Goal: Task Accomplishment & Management: Manage account settings

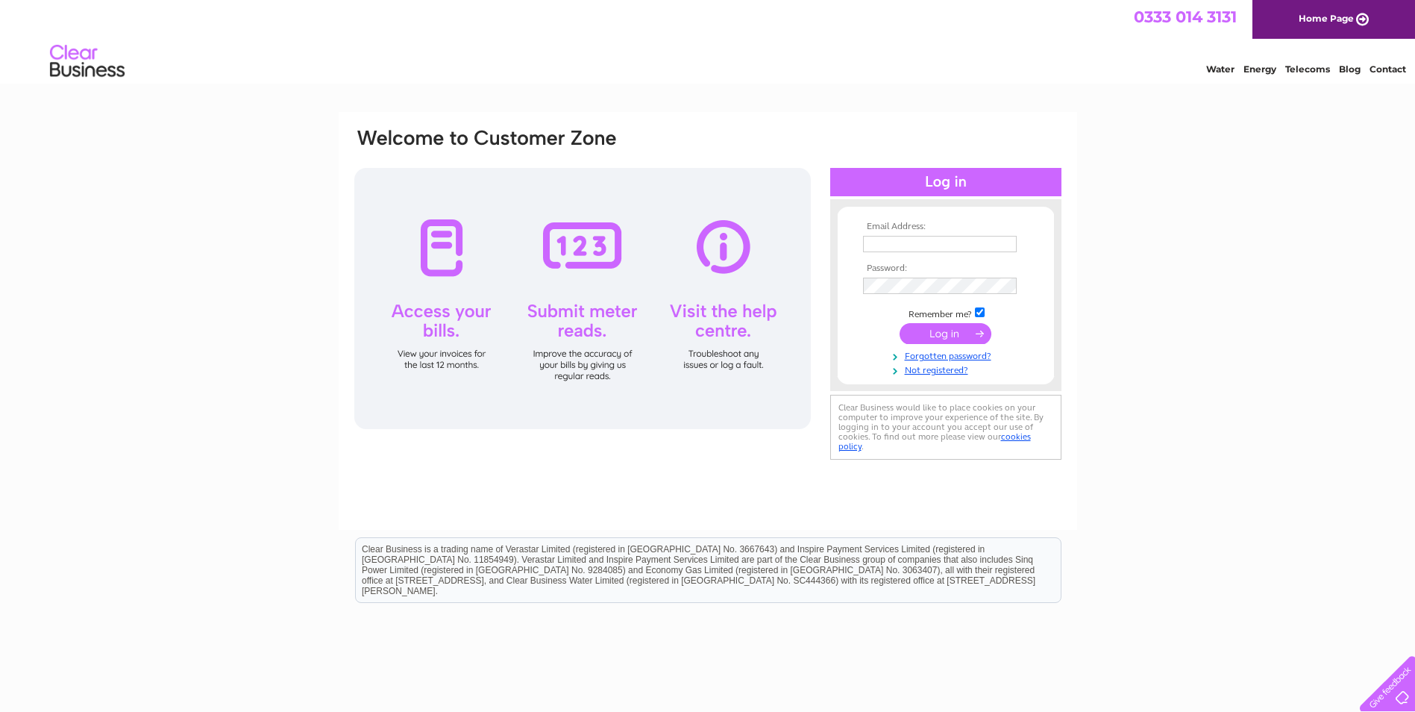
click at [899, 240] on input "text" at bounding box center [940, 244] width 154 height 16
drag, startPoint x: 962, startPoint y: 116, endPoint x: 951, endPoint y: 115, distance: 11.2
click at [960, 116] on div "Email Address: Password:" at bounding box center [708, 321] width 739 height 418
click at [924, 237] on input "text" at bounding box center [940, 244] width 154 height 16
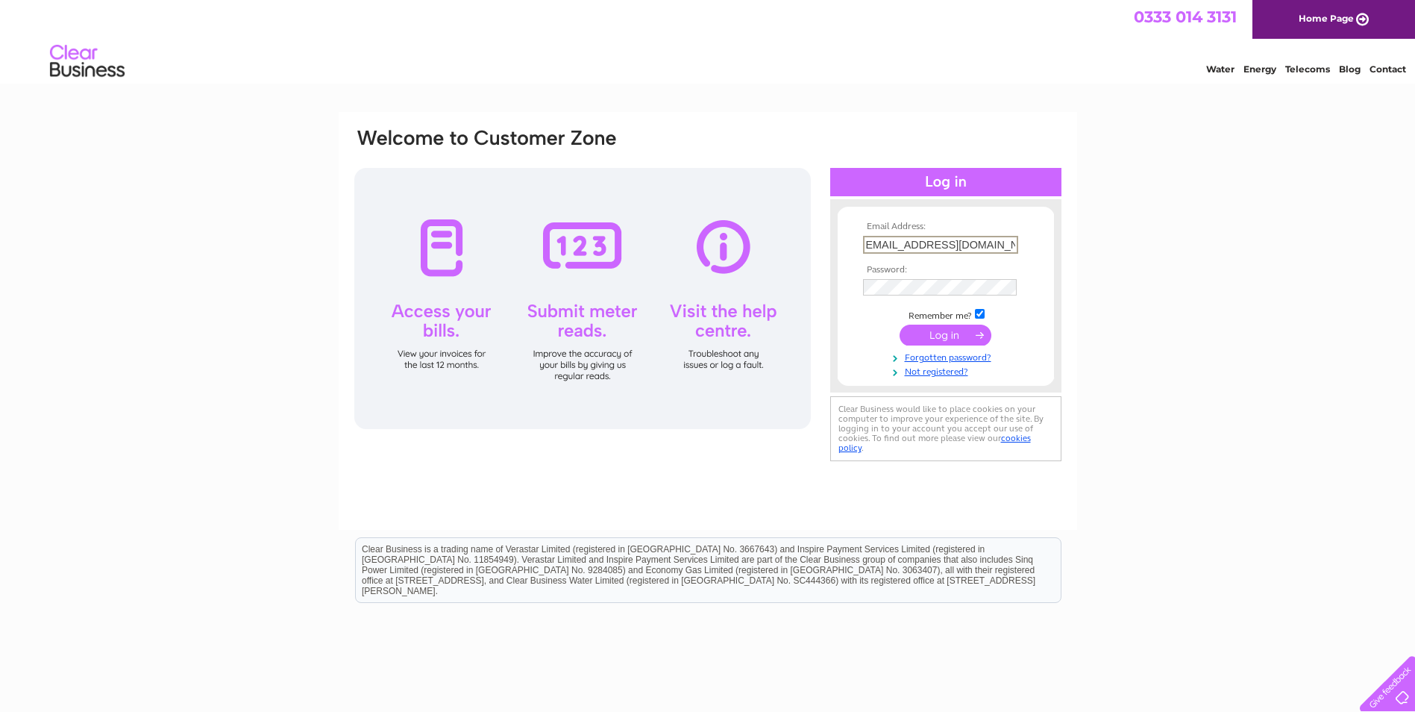
type input "[EMAIL_ADDRESS][DOMAIN_NAME]"
click at [900, 325] on input "submit" at bounding box center [946, 335] width 92 height 21
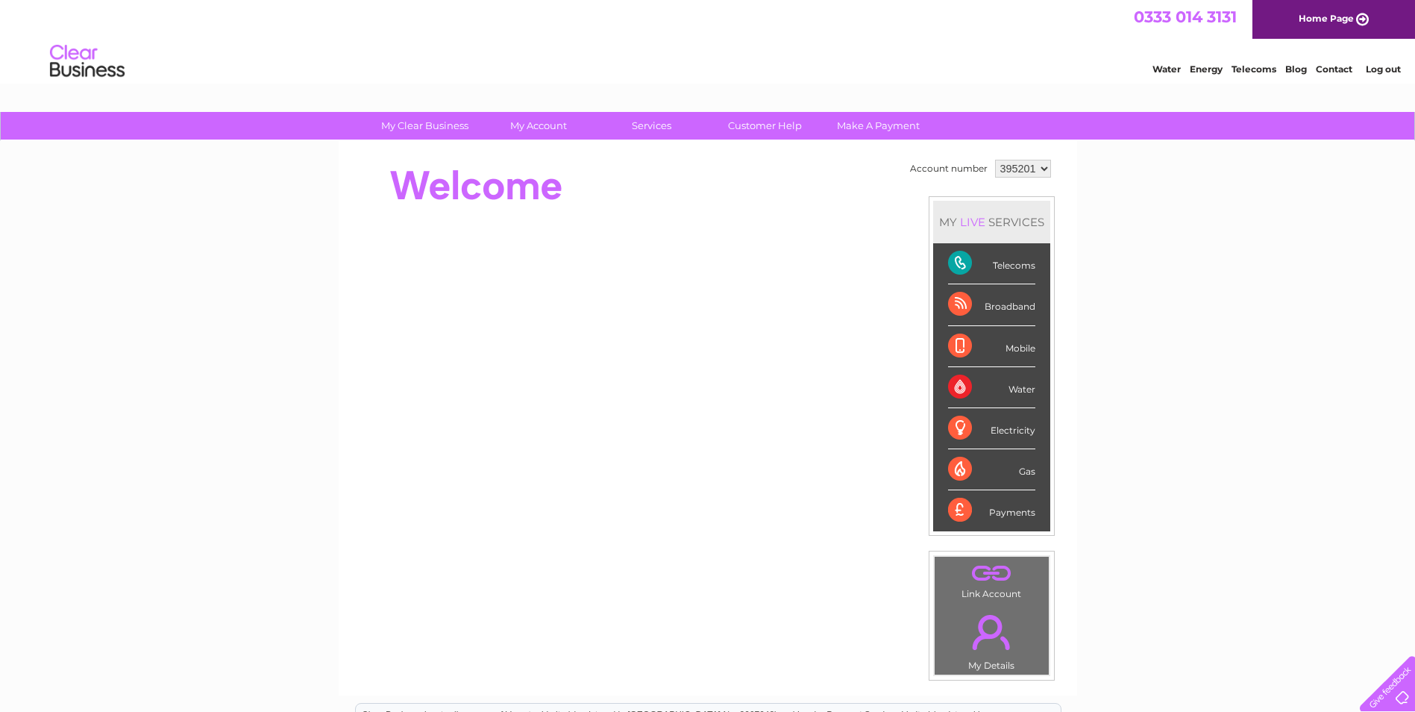
click at [1012, 520] on div "Payments" at bounding box center [991, 510] width 87 height 40
click at [958, 514] on div "Payments" at bounding box center [991, 510] width 87 height 40
click at [959, 513] on div "Payments" at bounding box center [991, 510] width 87 height 40
drag, startPoint x: 978, startPoint y: 266, endPoint x: 1045, endPoint y: 263, distance: 67.2
click at [1045, 263] on li "Telecoms" at bounding box center [991, 263] width 117 height 41
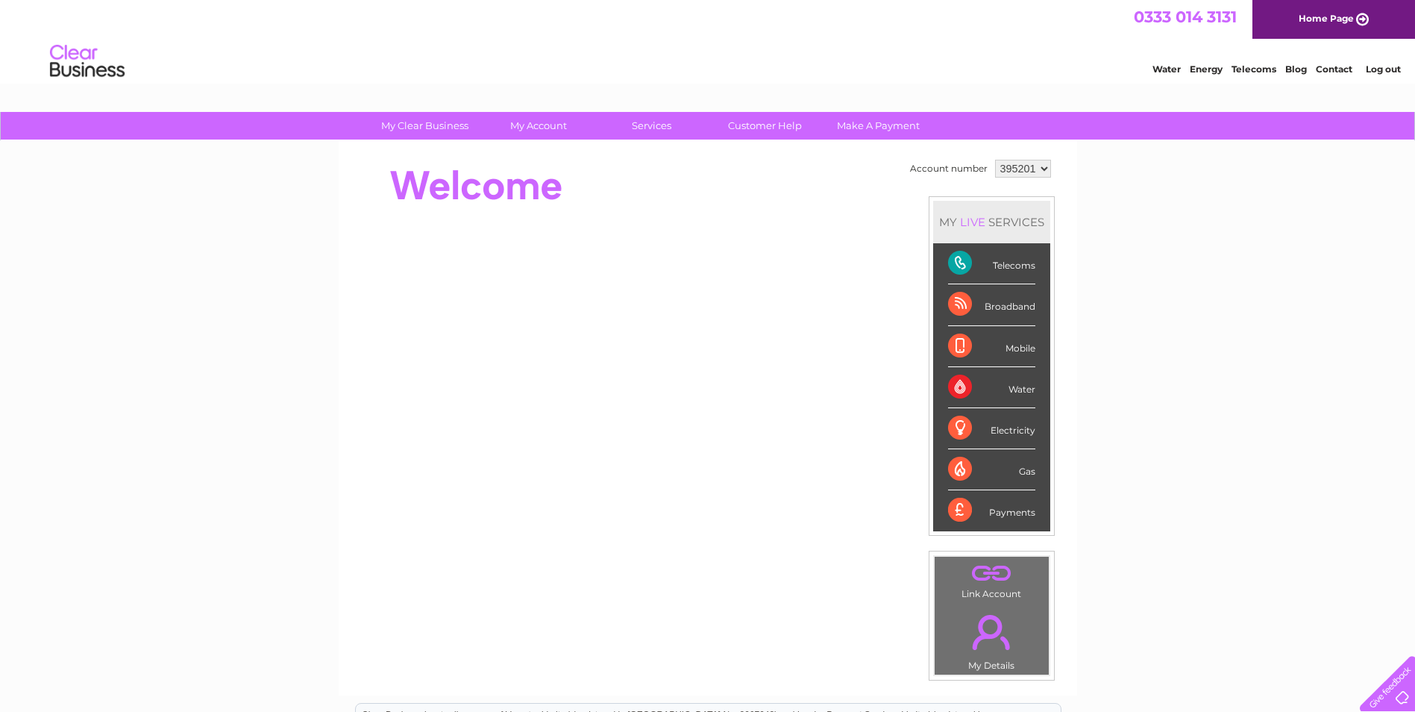
drag, startPoint x: 1045, startPoint y: 263, endPoint x: 982, endPoint y: 313, distance: 81.2
click at [969, 310] on div "Broadband" at bounding box center [991, 304] width 87 height 41
click at [1031, 322] on div "Broadband" at bounding box center [991, 304] width 87 height 41
drag, startPoint x: 1031, startPoint y: 322, endPoint x: 1006, endPoint y: 351, distance: 39.2
click at [1006, 351] on div "Mobile" at bounding box center [991, 346] width 87 height 41
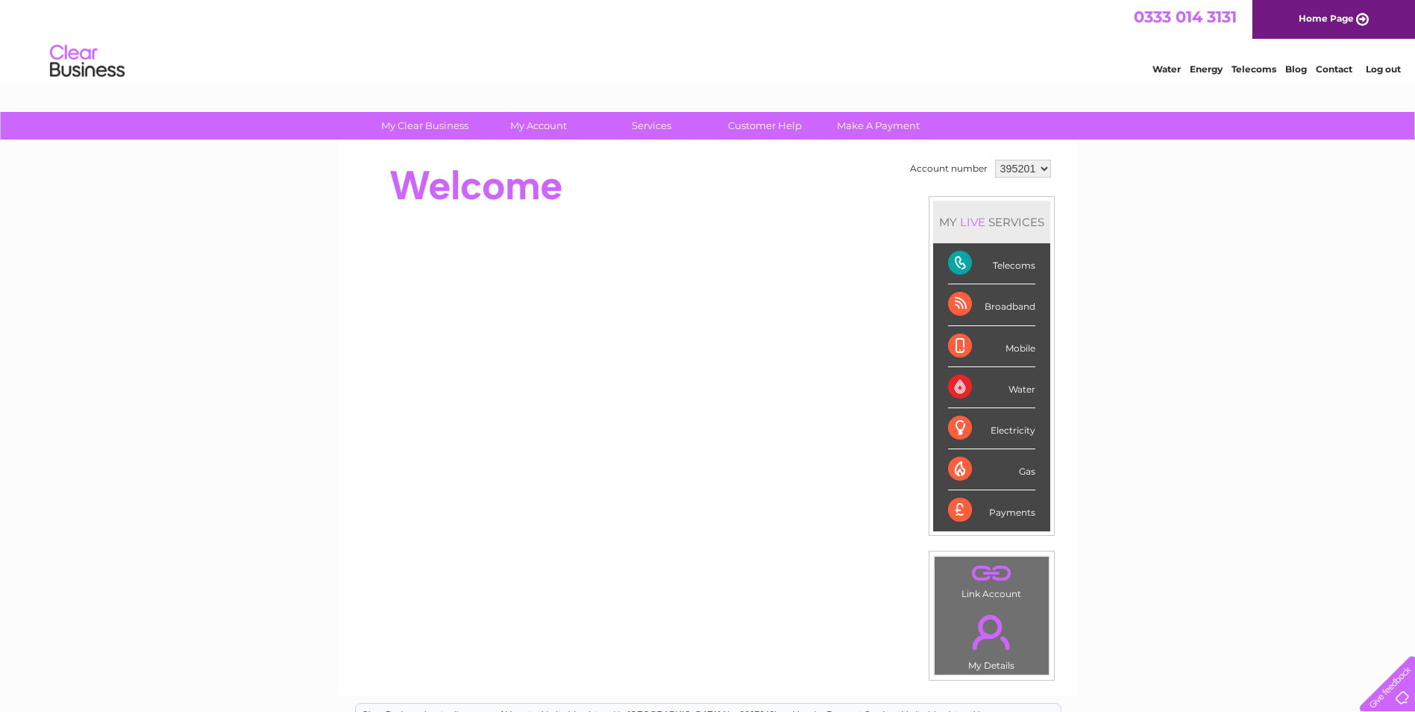
scroll to position [250, 0]
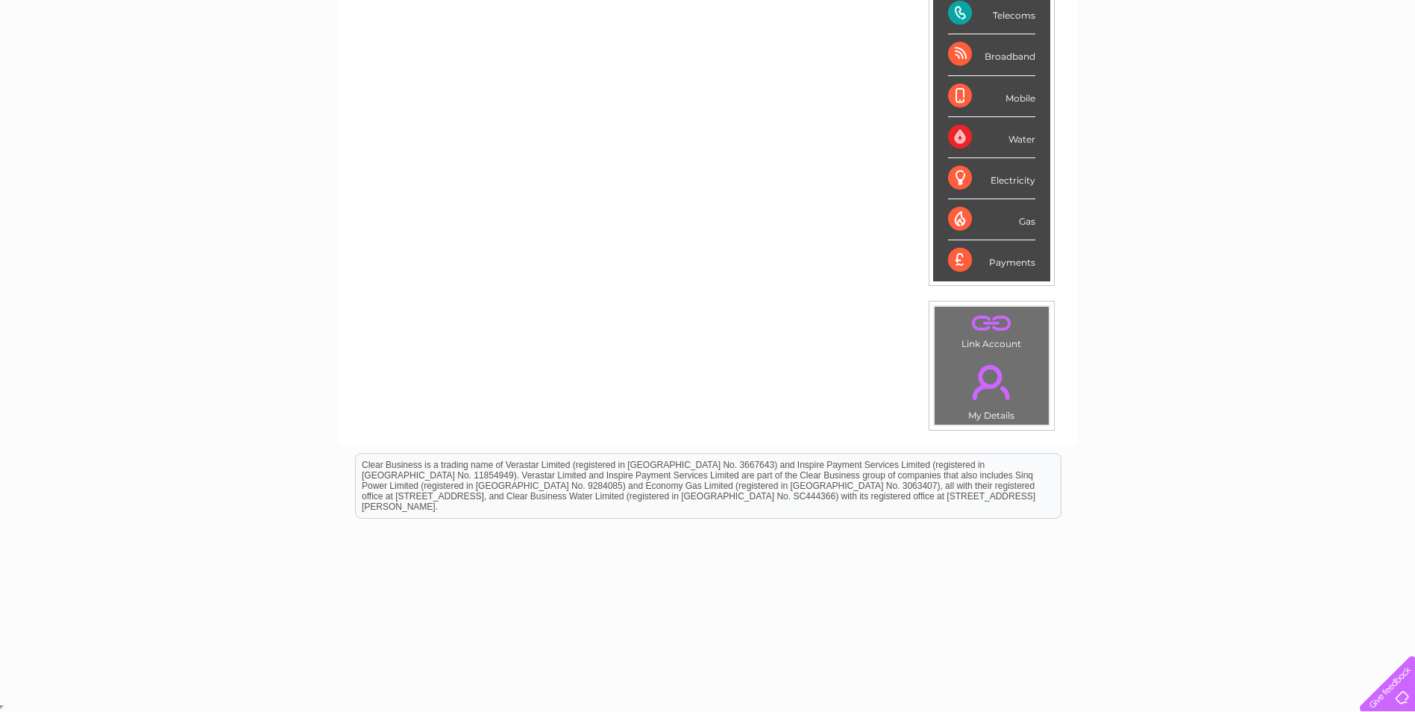
click at [989, 387] on link "." at bounding box center [992, 382] width 107 height 52
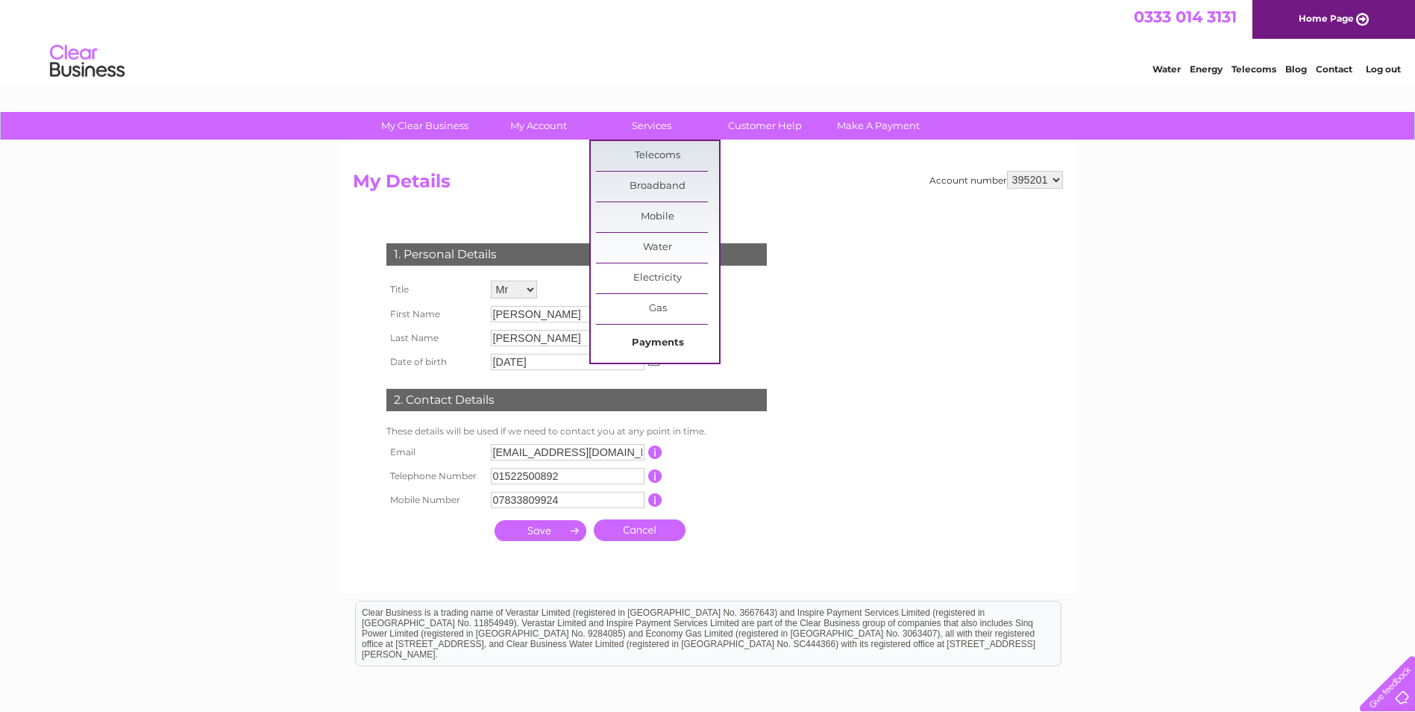
click at [644, 333] on link "Payments" at bounding box center [657, 343] width 123 height 30
click at [631, 134] on link "Services" at bounding box center [651, 126] width 123 height 28
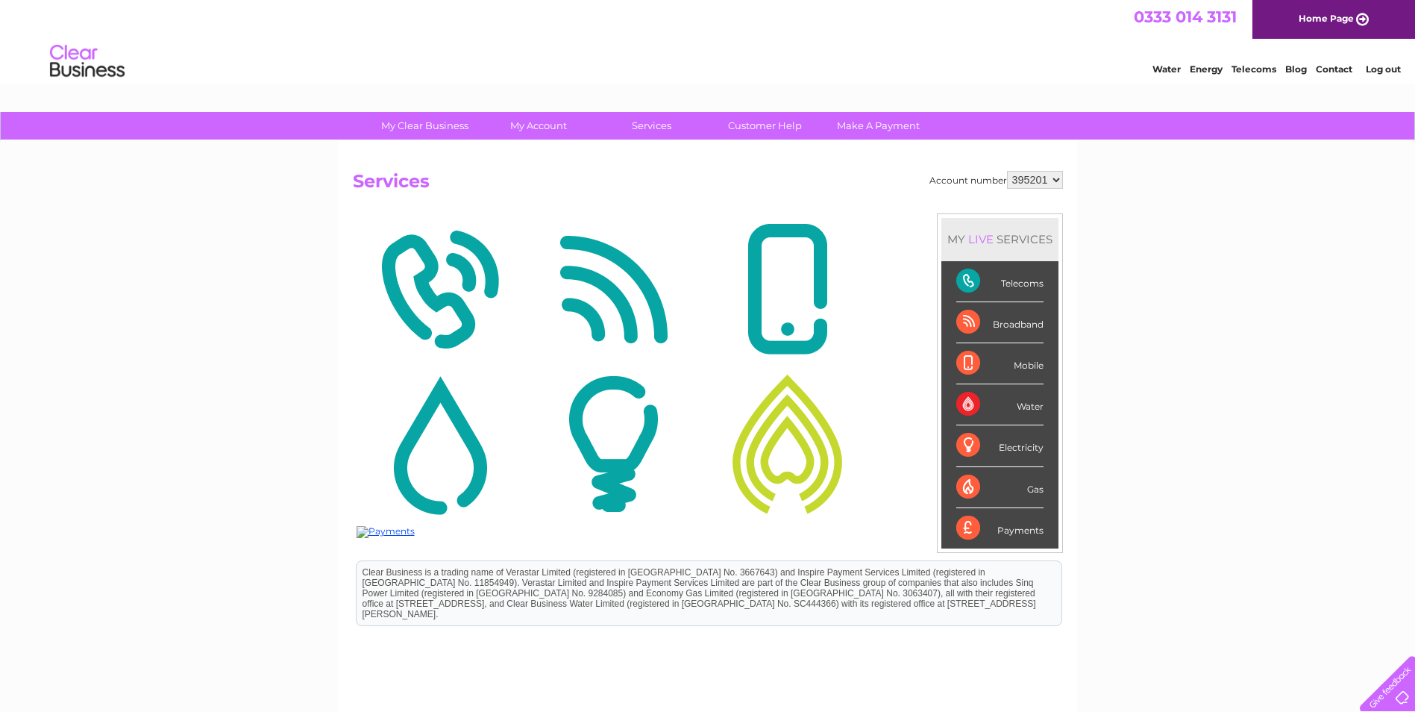
click at [1007, 532] on div "Payments" at bounding box center [999, 528] width 87 height 40
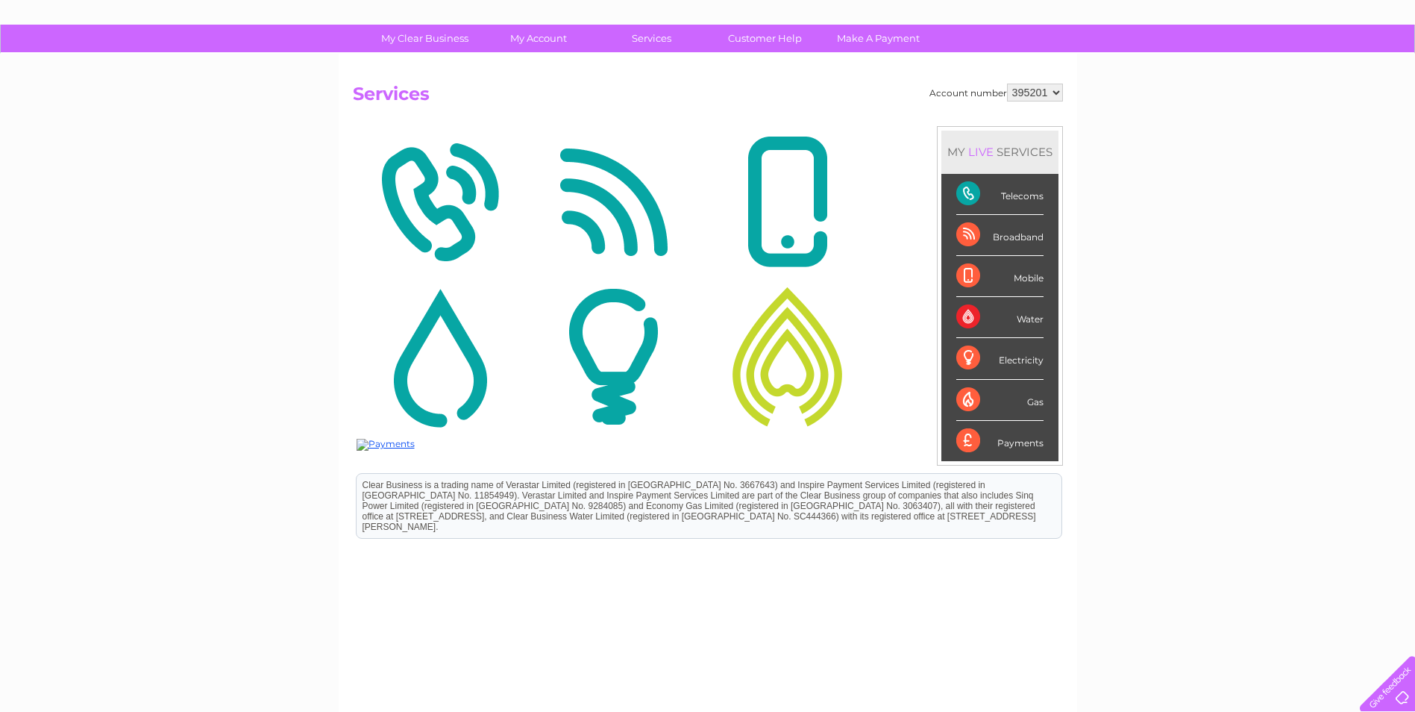
scroll to position [122, 0]
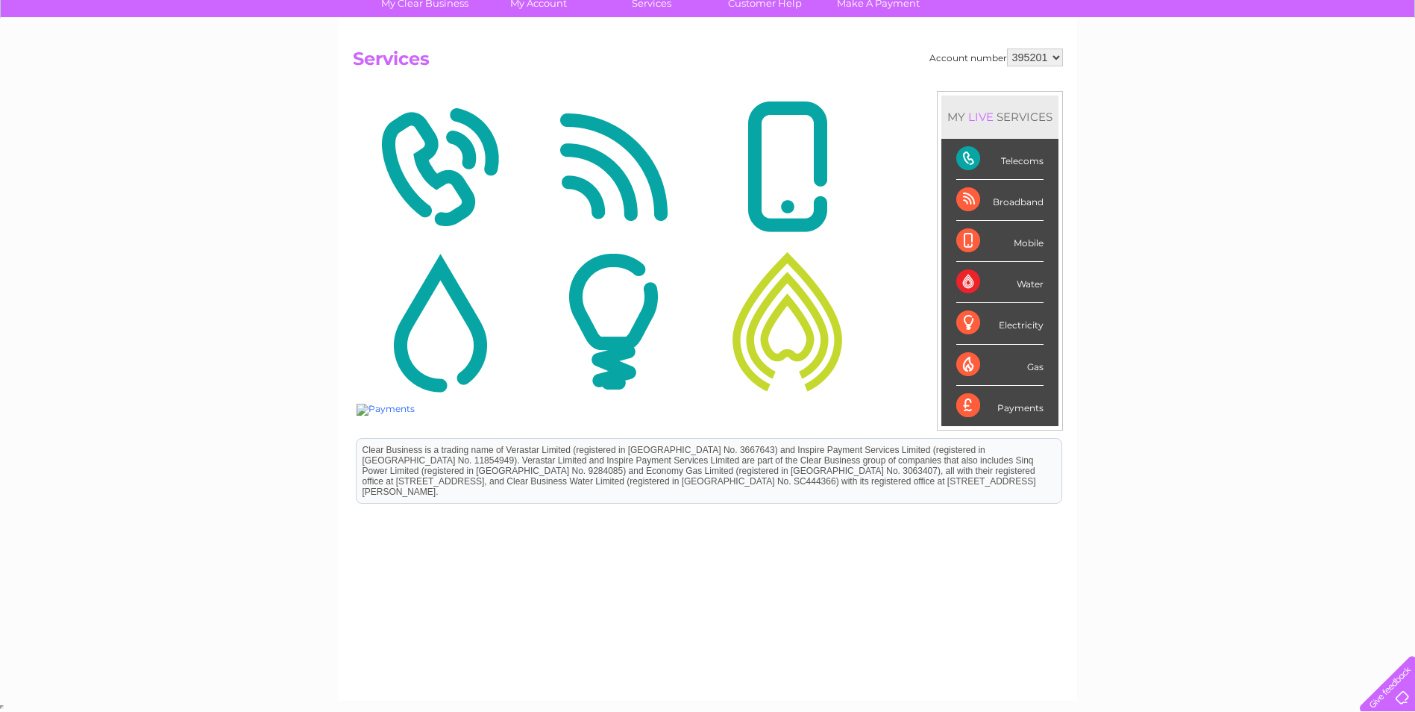
click at [398, 410] on img at bounding box center [386, 410] width 58 height 12
